Goal: Find specific page/section: Find specific page/section

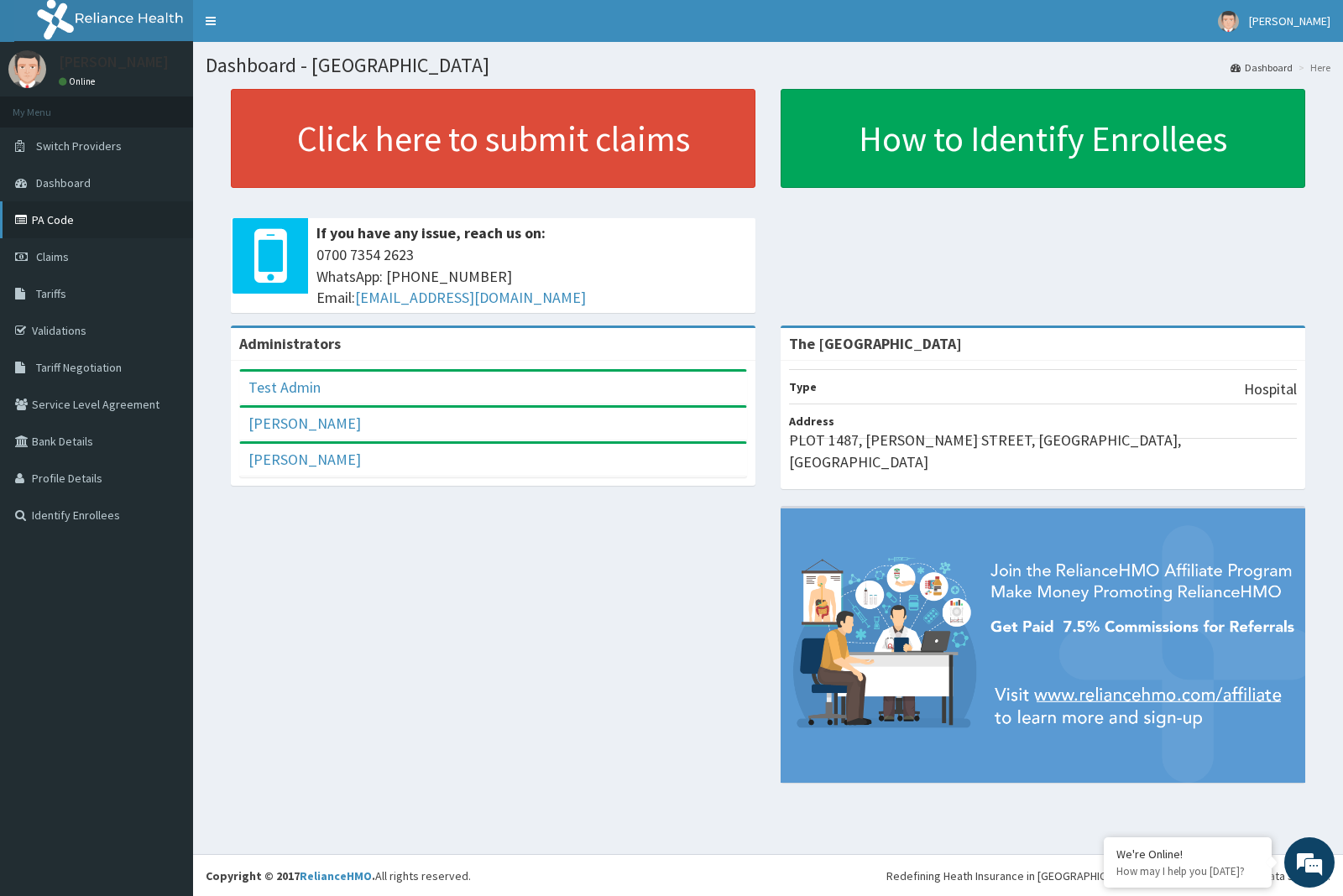
click at [57, 211] on link "PA Code" at bounding box center [96, 220] width 193 height 37
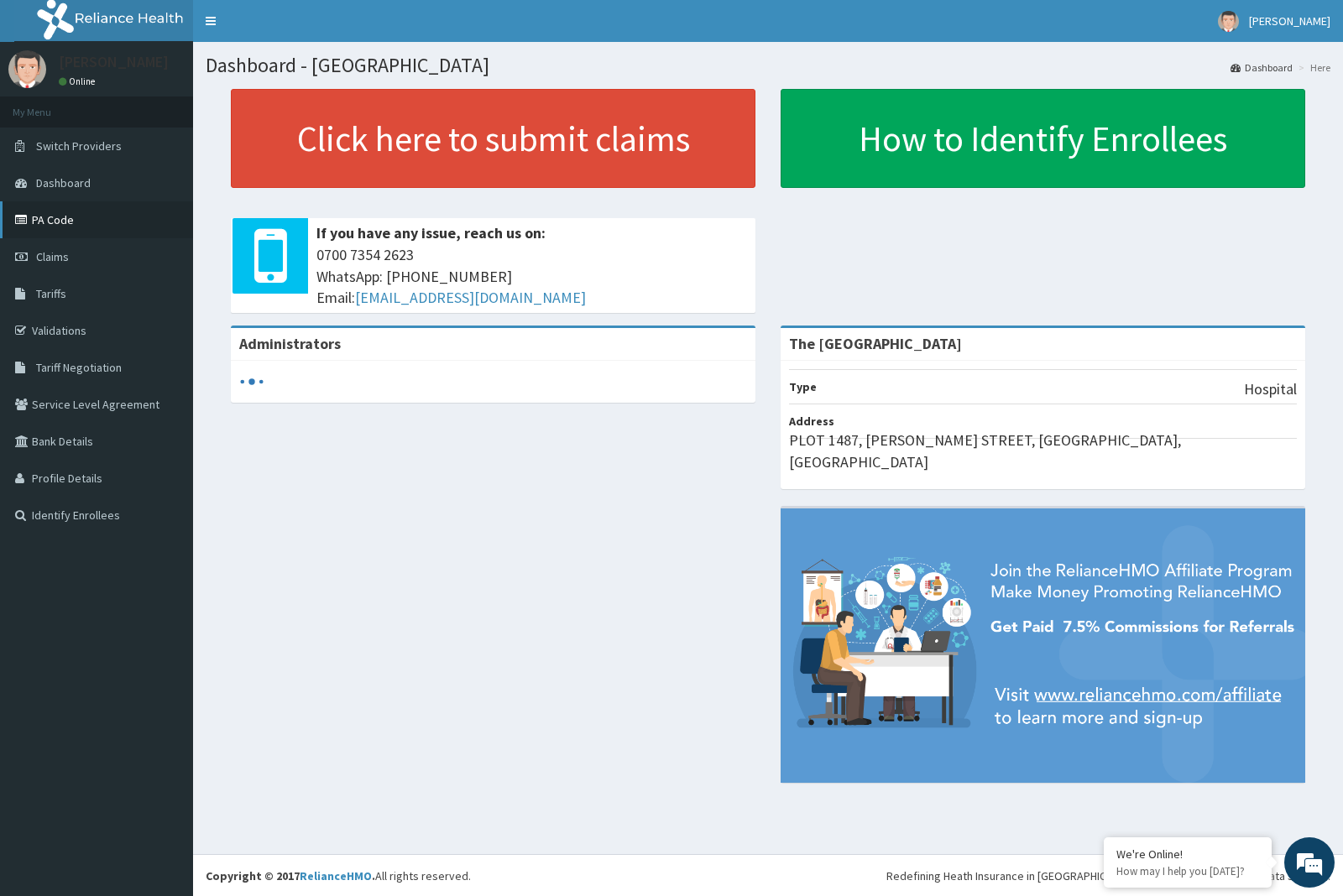
click at [82, 206] on link "PA Code" at bounding box center [96, 220] width 193 height 37
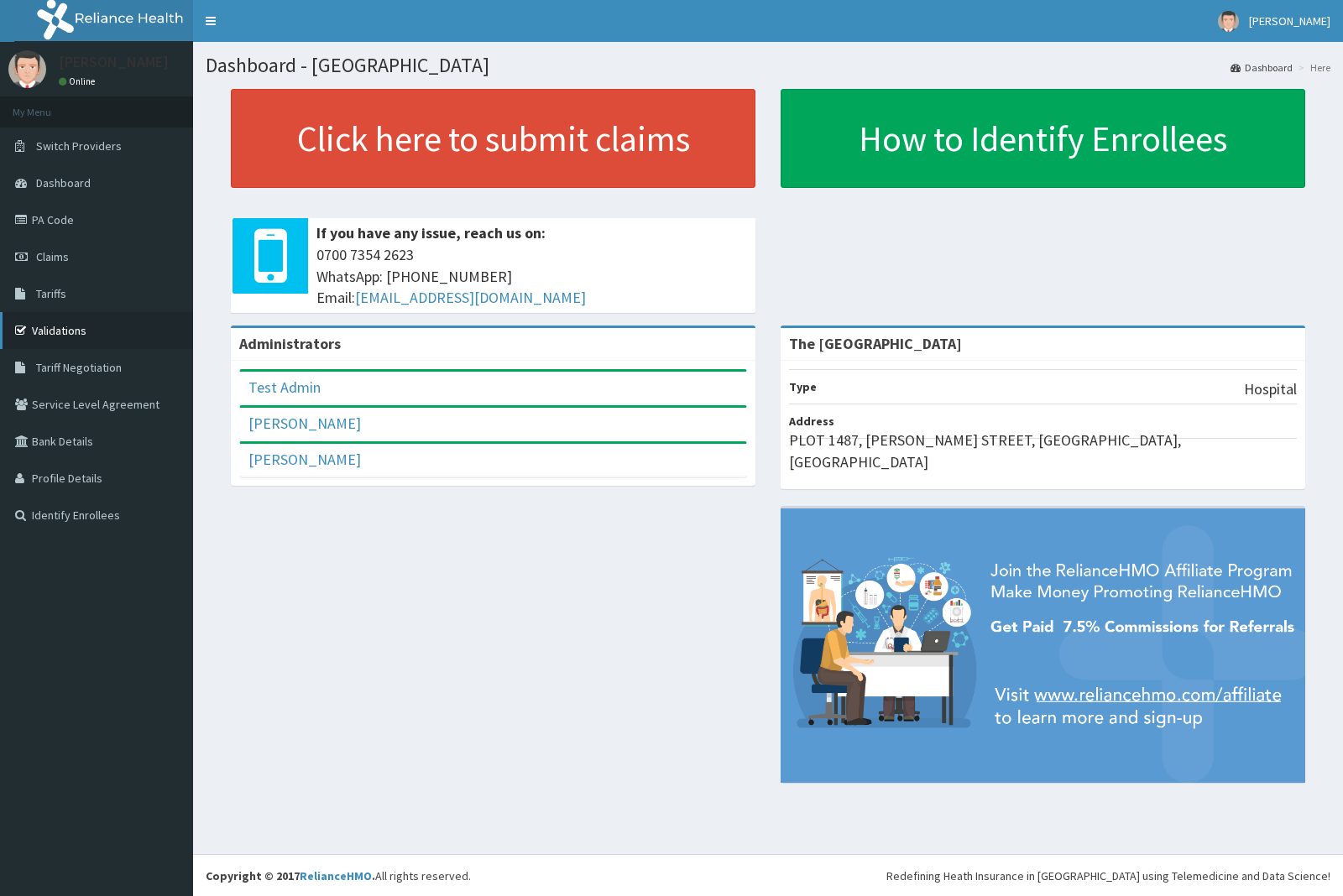
click at [71, 322] on link "Validations" at bounding box center [96, 330] width 193 height 37
